Goal: Check status

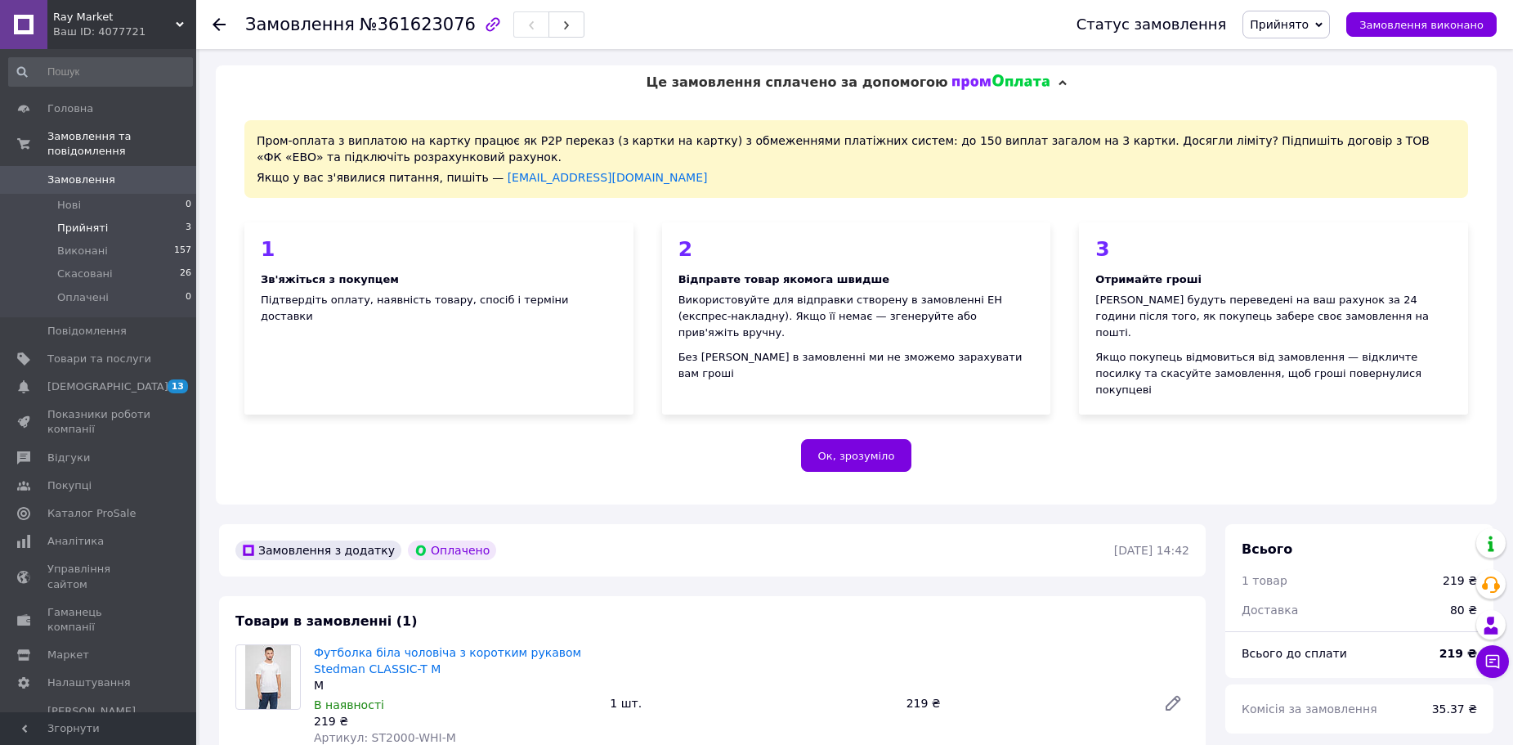
click at [140, 217] on li "Прийняті 3" at bounding box center [100, 228] width 201 height 23
